Goal: Navigation & Orientation: Understand site structure

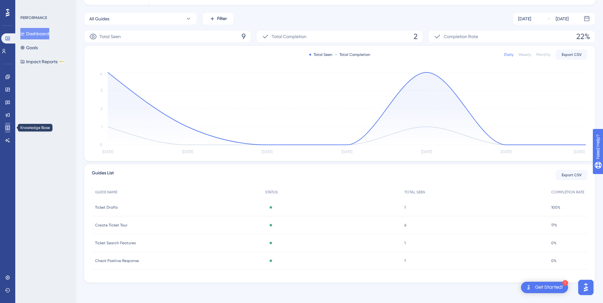
click at [6, 129] on icon at bounding box center [7, 127] width 5 height 5
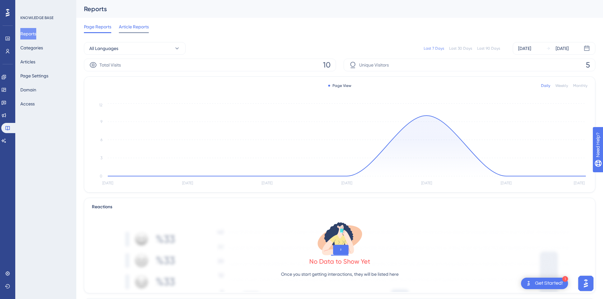
click at [145, 26] on span "Article Reports" at bounding box center [134, 27] width 30 height 8
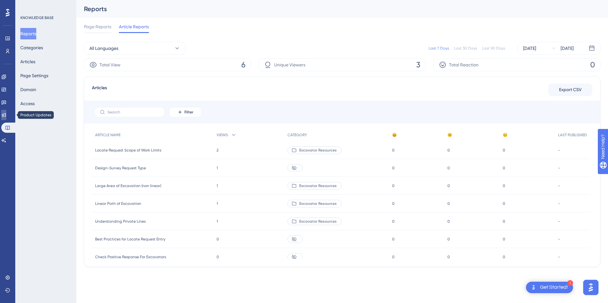
click at [6, 115] on link at bounding box center [3, 115] width 5 height 10
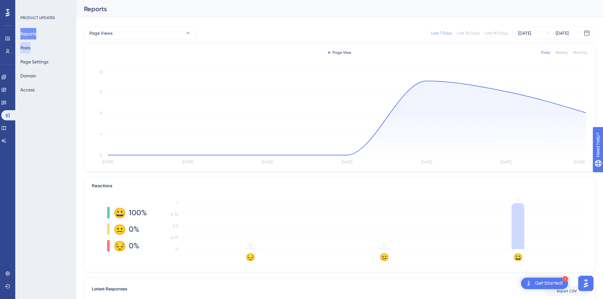
click at [25, 45] on button "Posts" at bounding box center [25, 47] width 10 height 11
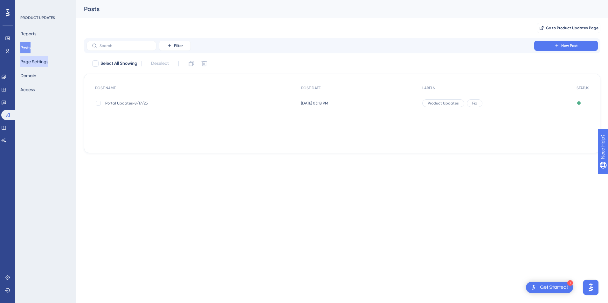
click at [48, 59] on button "Page Settings" at bounding box center [34, 61] width 28 height 11
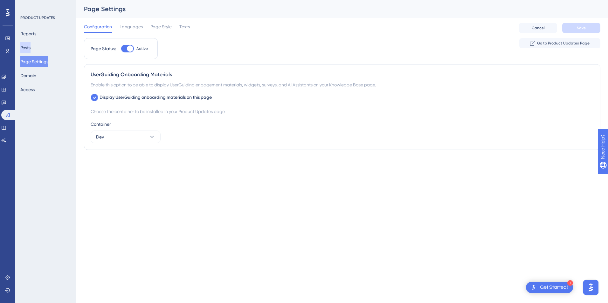
click at [31, 44] on button "Posts" at bounding box center [25, 47] width 10 height 11
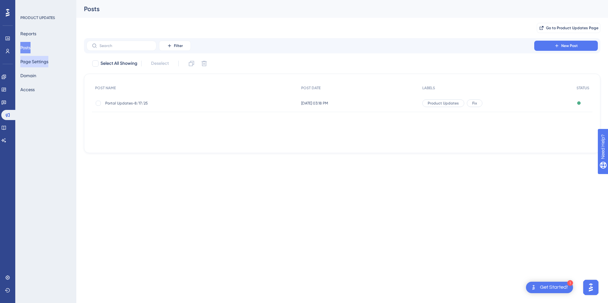
click at [42, 63] on button "Page Settings" at bounding box center [34, 61] width 28 height 11
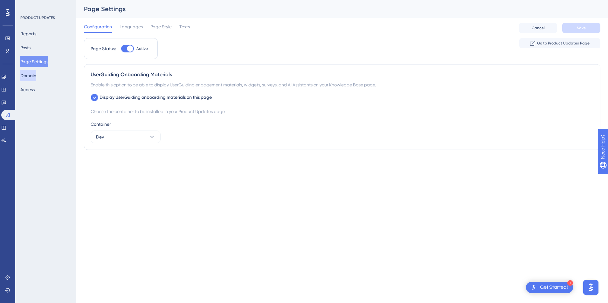
click at [36, 76] on button "Domain" at bounding box center [28, 75] width 16 height 11
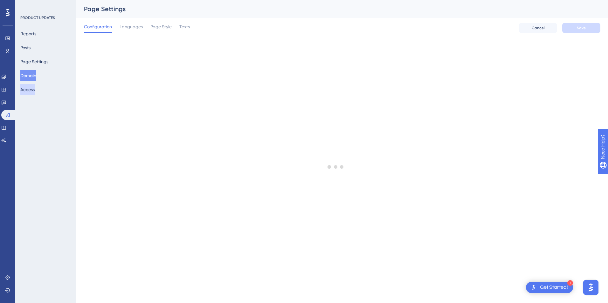
click at [34, 90] on button "Access" at bounding box center [27, 89] width 14 height 11
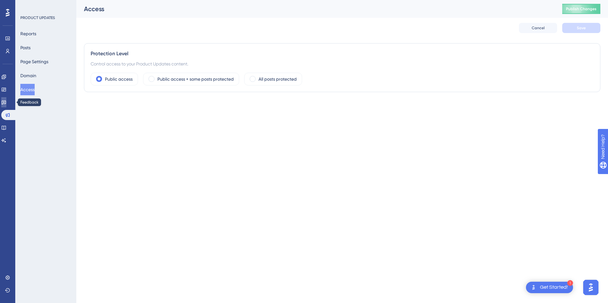
click at [6, 104] on link at bounding box center [3, 102] width 5 height 10
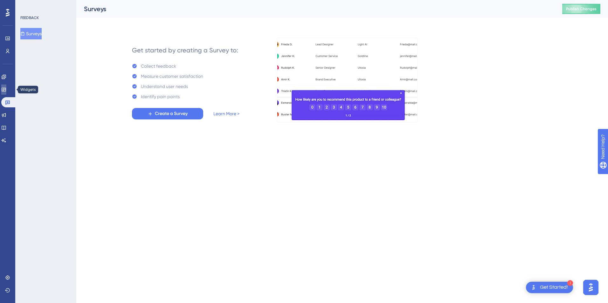
click at [3, 89] on link at bounding box center [3, 90] width 5 height 10
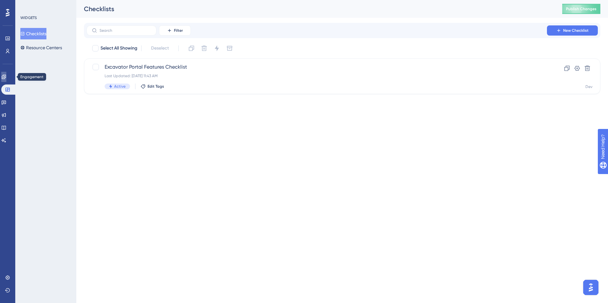
click at [5, 80] on link at bounding box center [3, 77] width 5 height 10
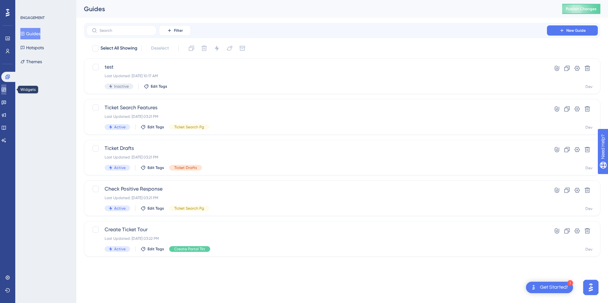
click at [6, 87] on icon at bounding box center [3, 89] width 5 height 5
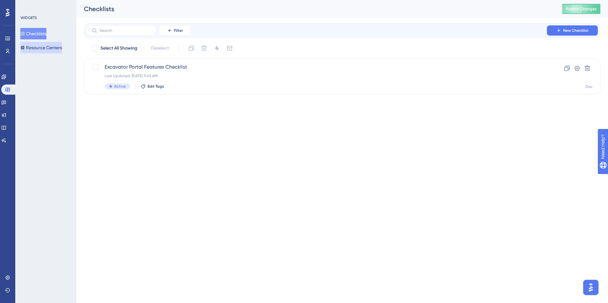
click at [47, 46] on button "Resource Centers" at bounding box center [41, 47] width 42 height 11
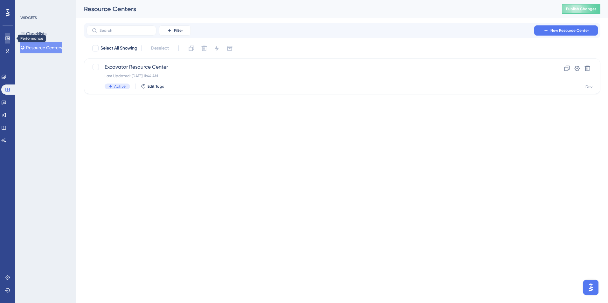
click at [10, 41] on link at bounding box center [7, 38] width 5 height 10
